Goal: Transaction & Acquisition: Purchase product/service

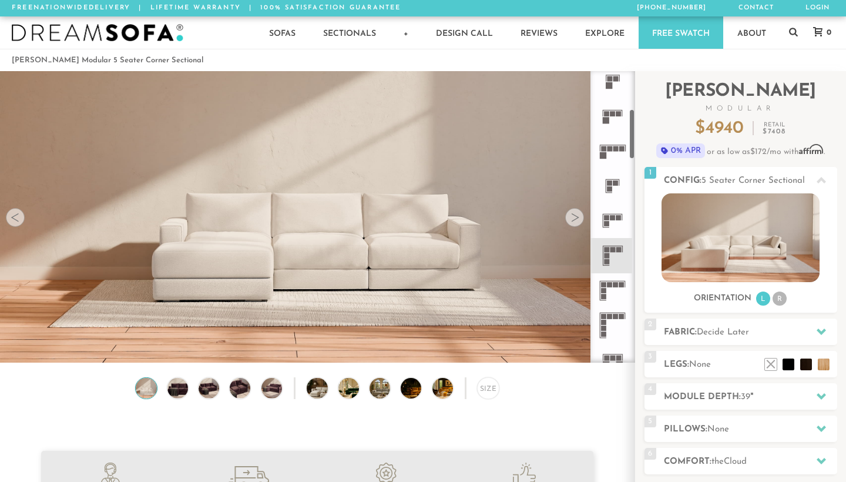
scroll to position [219, 0]
click at [619, 252] on icon at bounding box center [612, 253] width 35 height 35
click at [612, 246] on rect at bounding box center [613, 247] width 5 height 5
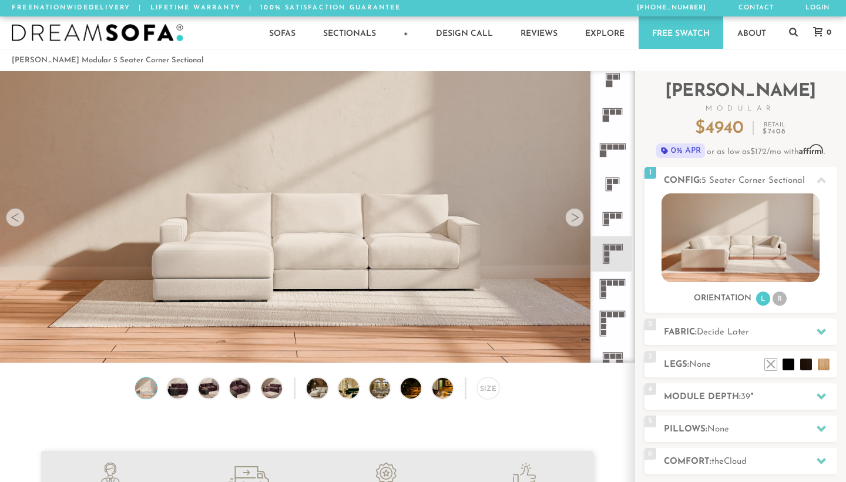
click at [612, 246] on rect at bounding box center [613, 247] width 5 height 5
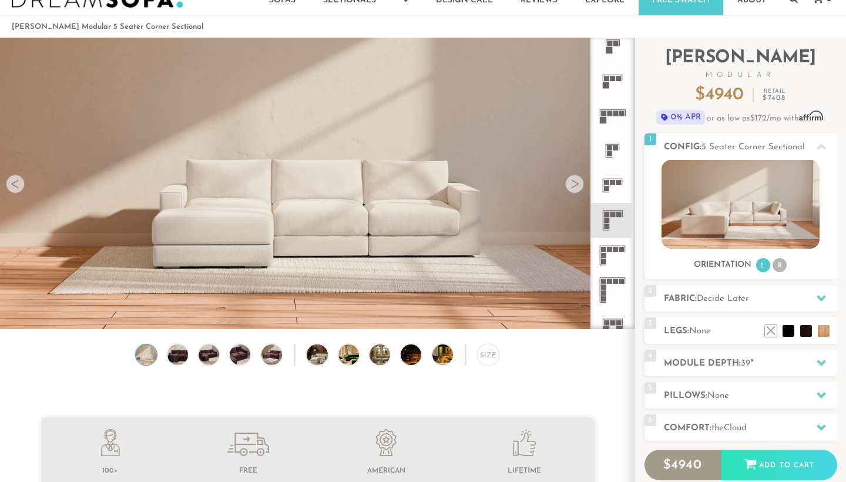
scroll to position [22, 0]
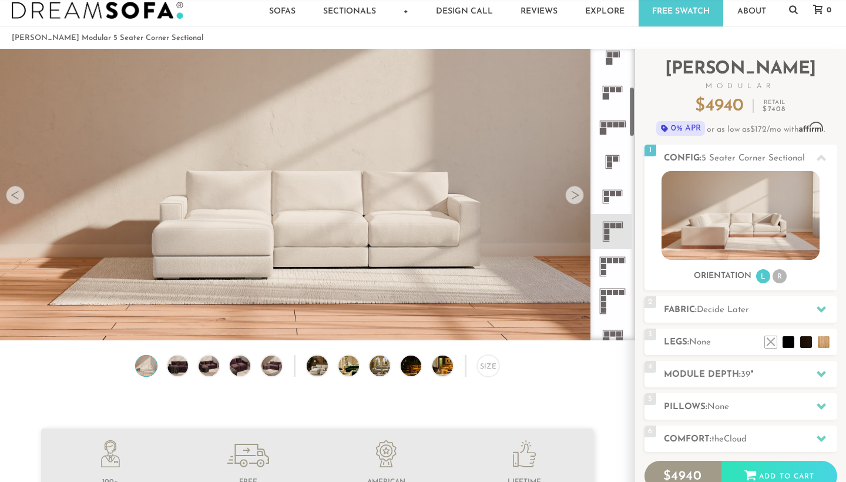
click at [574, 196] on div at bounding box center [574, 195] width 19 height 19
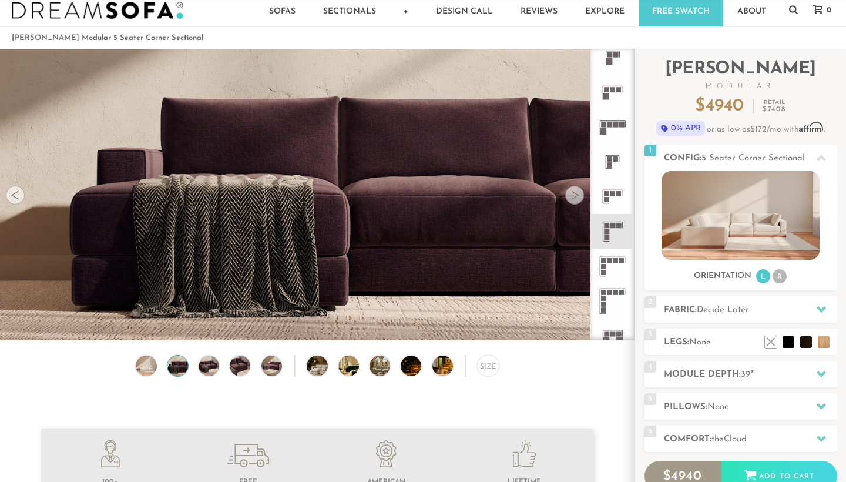
click at [574, 196] on div at bounding box center [574, 195] width 19 height 19
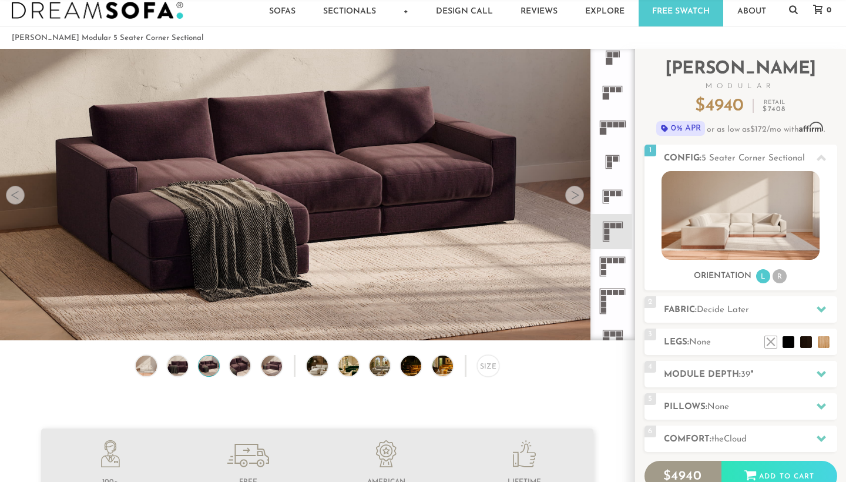
click at [574, 196] on div at bounding box center [574, 195] width 19 height 19
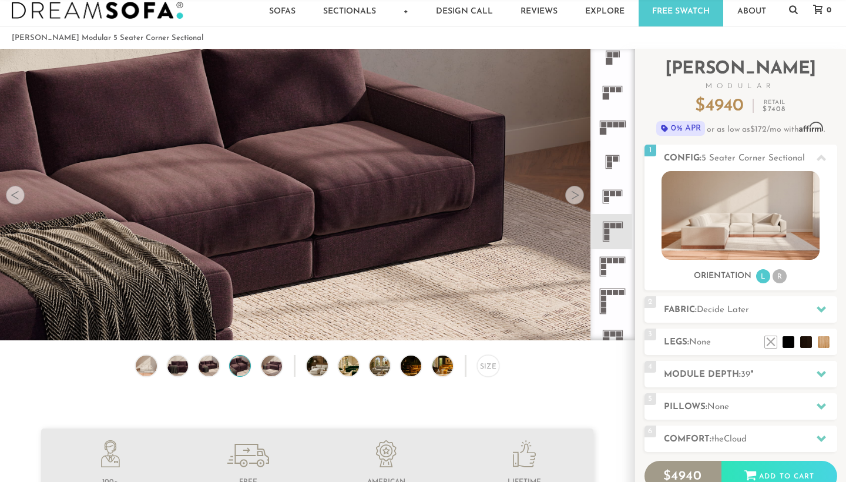
click at [574, 196] on div at bounding box center [574, 195] width 19 height 19
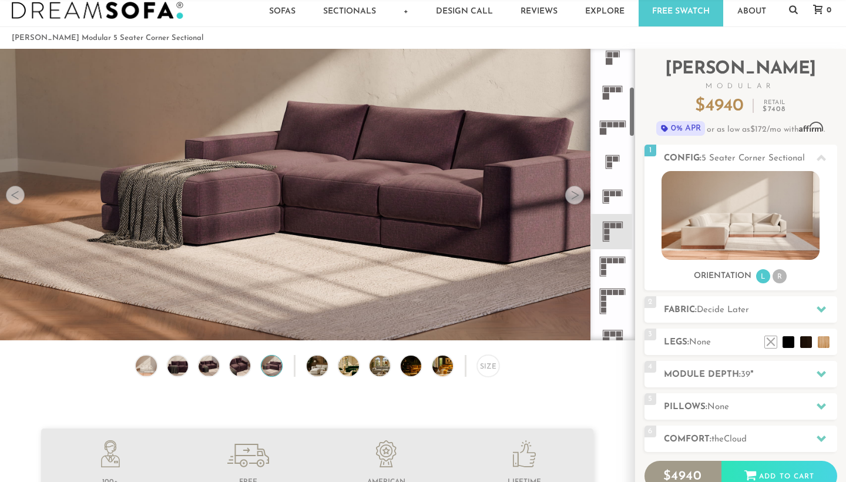
click at [615, 262] on rect at bounding box center [616, 260] width 5 height 5
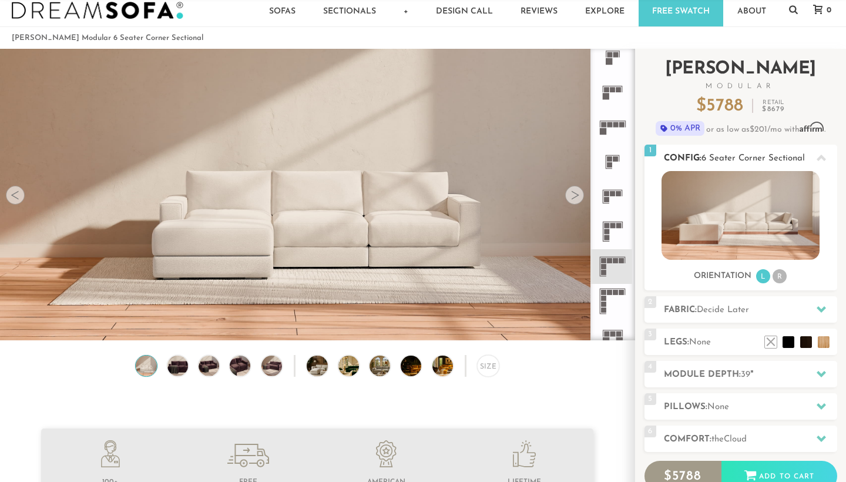
click at [746, 218] on img at bounding box center [741, 215] width 158 height 89
click at [779, 278] on li "R" at bounding box center [780, 276] width 14 height 14
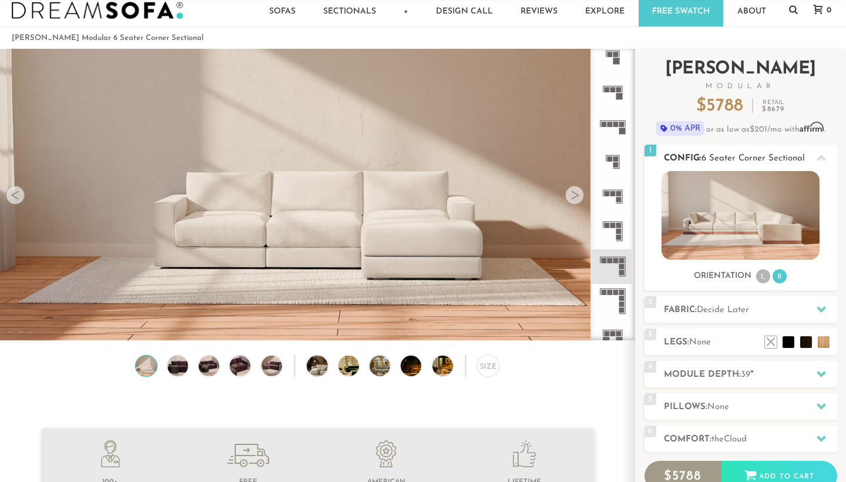
click at [763, 279] on li "L" at bounding box center [763, 276] width 14 height 14
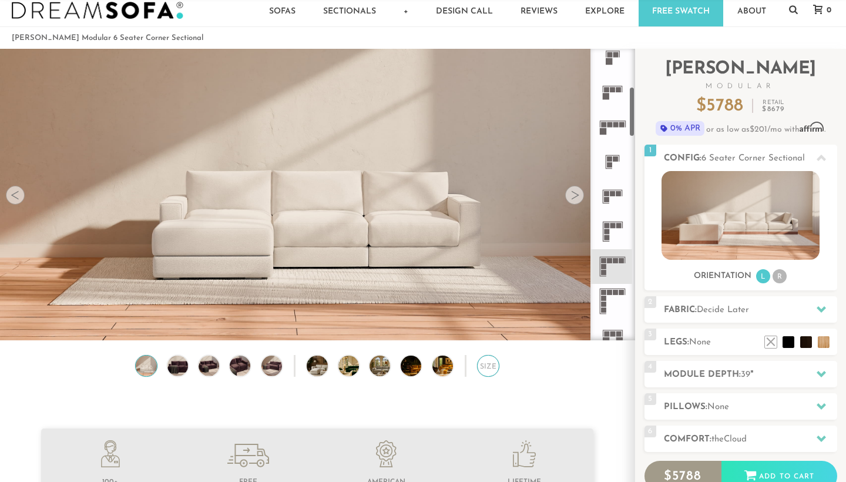
click at [494, 361] on div "Size" at bounding box center [488, 366] width 22 height 22
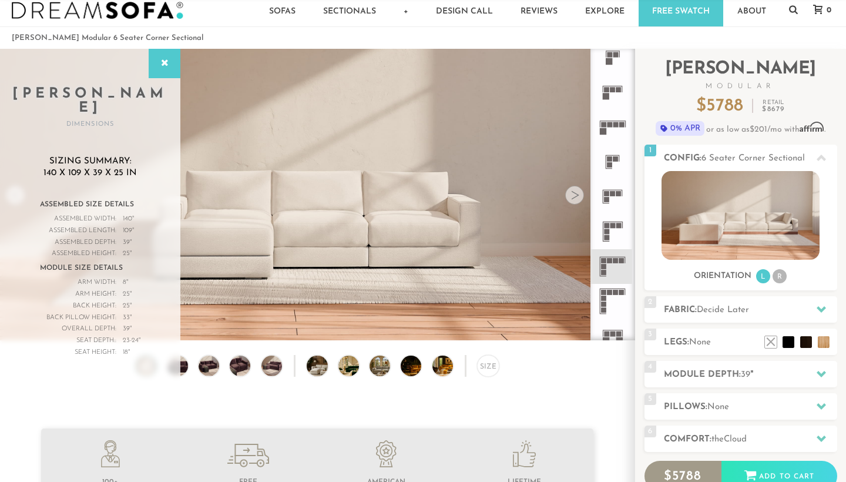
click at [611, 238] on icon at bounding box center [612, 231] width 35 height 35
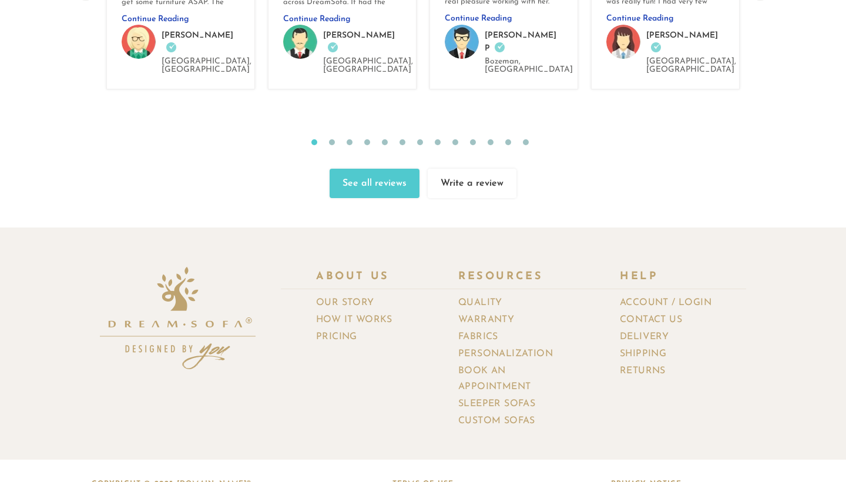
scroll to position [12527, 0]
click at [371, 312] on link "How It Works" at bounding box center [358, 320] width 85 height 17
